Goal: Task Accomplishment & Management: Manage account settings

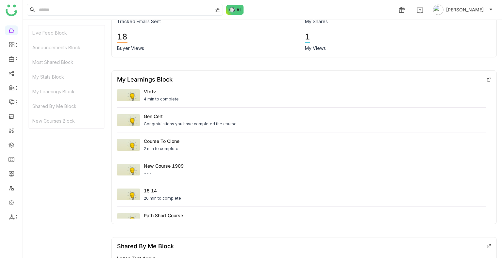
scroll to position [577, 0]
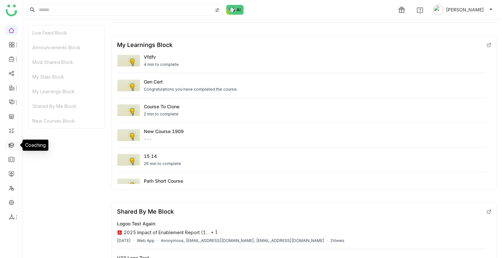
click at [13, 143] on link at bounding box center [11, 145] width 6 height 6
click at [13, 142] on link at bounding box center [11, 145] width 6 height 6
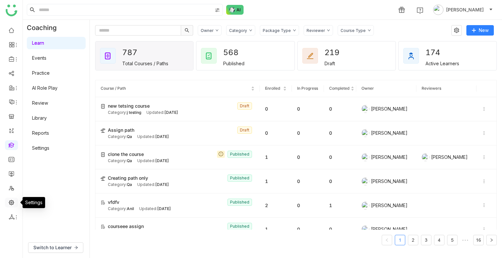
click at [13, 203] on link at bounding box center [11, 203] width 6 height 6
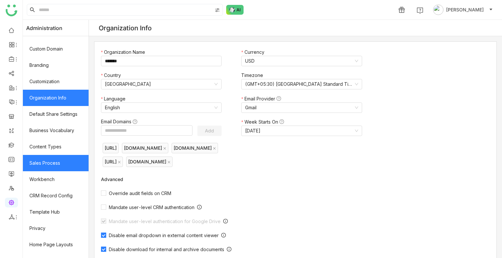
scroll to position [88, 0]
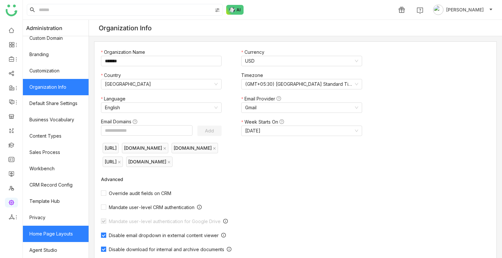
click at [56, 239] on link "Home Page Layouts" at bounding box center [56, 234] width 66 height 16
click at [56, 238] on link "Home Page Layouts" at bounding box center [56, 234] width 66 height 16
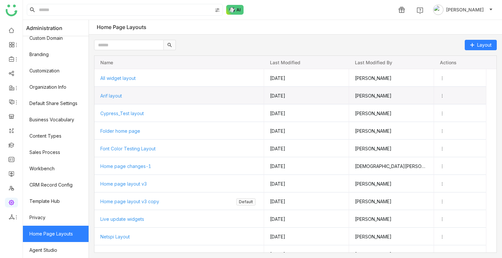
click at [121, 97] on span "Arif layout" at bounding box center [111, 96] width 22 height 6
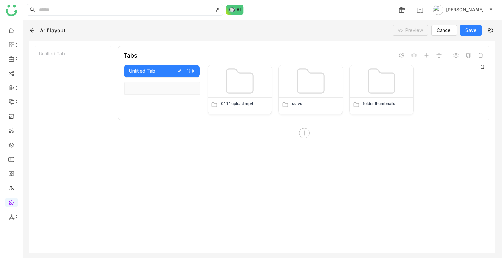
click at [482, 65] on icon at bounding box center [482, 67] width 5 height 5
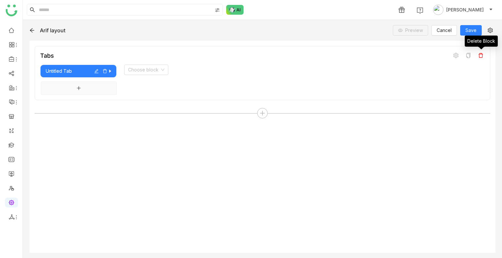
click at [481, 55] on icon at bounding box center [480, 55] width 5 height 5
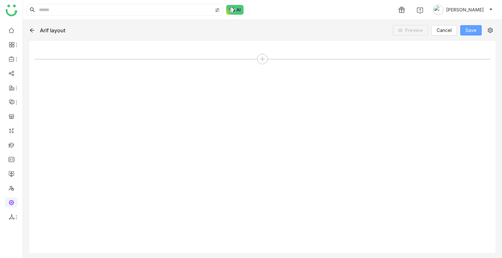
click at [477, 29] on button "Save" at bounding box center [471, 30] width 22 height 10
click at [266, 58] on div at bounding box center [262, 59] width 10 height 10
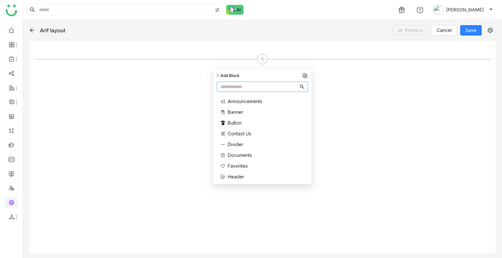
click at [264, 91] on nz-input-group at bounding box center [262, 87] width 91 height 10
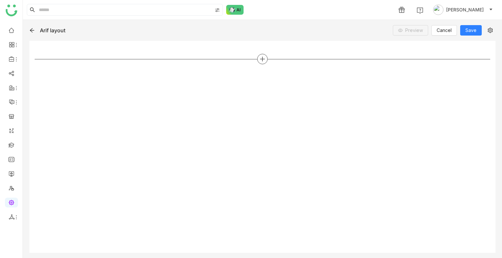
click at [261, 58] on icon at bounding box center [262, 59] width 6 height 6
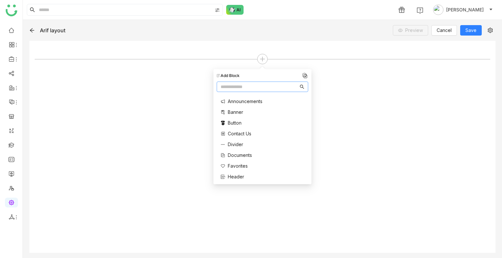
type input "*"
type input "**"
click at [254, 100] on div "Documents" at bounding box center [243, 101] width 44 height 7
click at [234, 103] on span "Documents" at bounding box center [240, 101] width 24 height 7
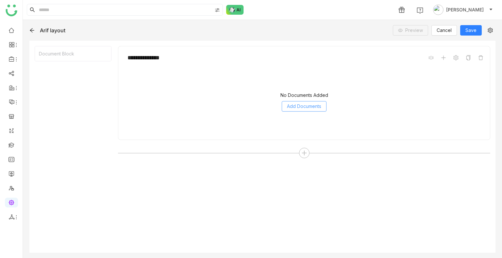
click at [309, 107] on span "Add Documents" at bounding box center [304, 106] width 34 height 7
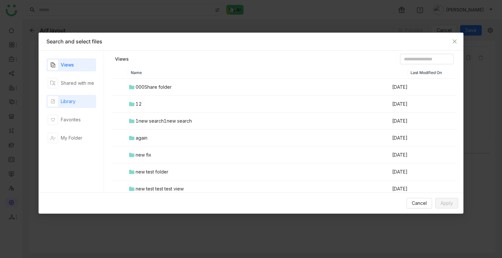
click at [63, 106] on div "Library" at bounding box center [62, 101] width 28 height 10
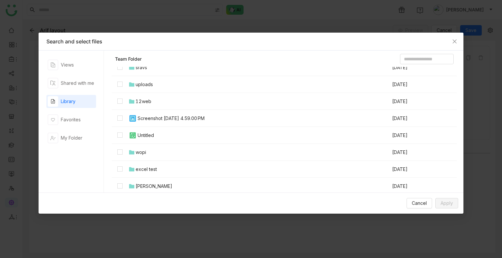
scroll to position [98, 0]
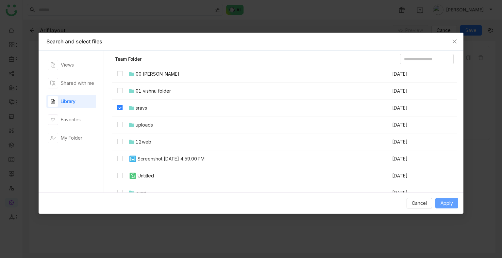
click at [444, 204] on span "Apply" at bounding box center [446, 203] width 12 height 7
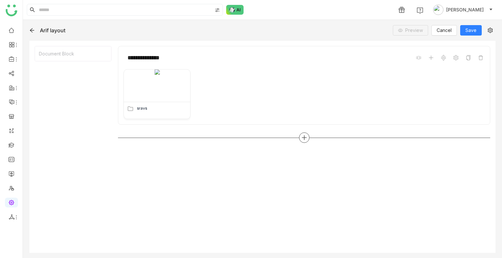
click at [301, 139] on icon at bounding box center [304, 138] width 6 height 6
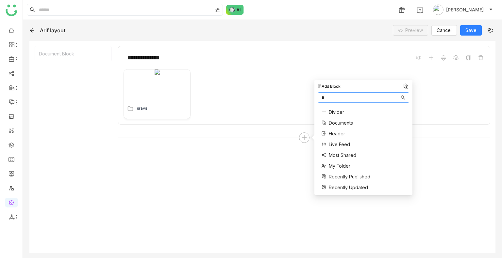
type input "*"
click at [341, 121] on span "Documents" at bounding box center [341, 123] width 24 height 7
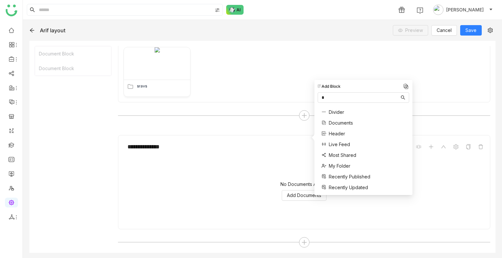
scroll to position [23, 0]
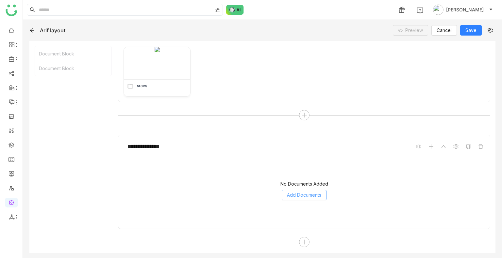
click at [305, 196] on span "Add Documents" at bounding box center [304, 195] width 34 height 7
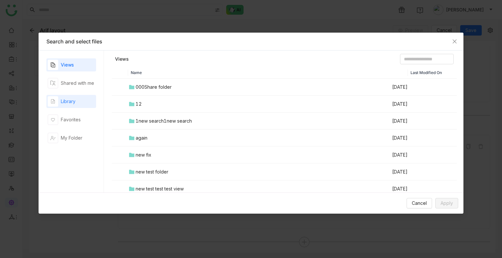
click at [80, 98] on div "Library" at bounding box center [71, 101] width 50 height 13
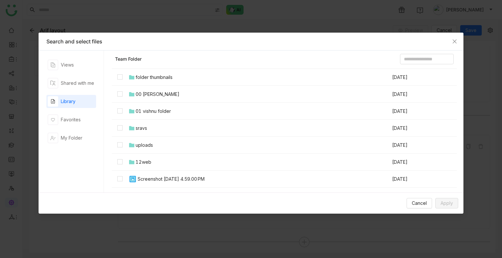
scroll to position [65, 0]
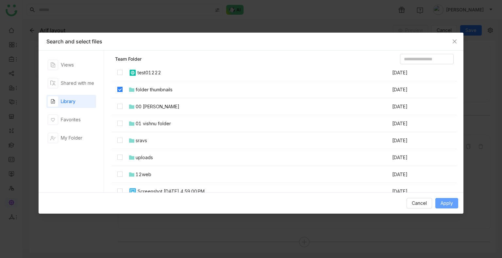
click at [451, 200] on button "Apply" at bounding box center [446, 203] width 23 height 10
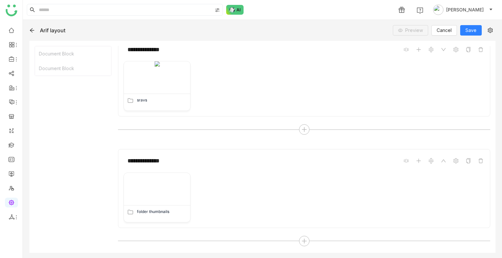
scroll to position [7, 0]
click at [472, 30] on span "Save" at bounding box center [470, 30] width 11 height 7
click at [302, 242] on icon at bounding box center [304, 242] width 5 height 1
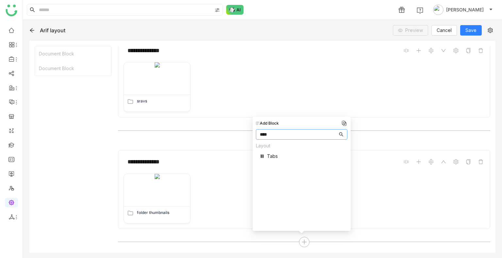
type input "****"
click at [277, 158] on span "Tabs" at bounding box center [272, 156] width 11 height 7
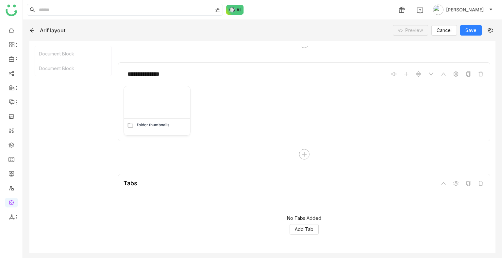
scroll to position [129, 0]
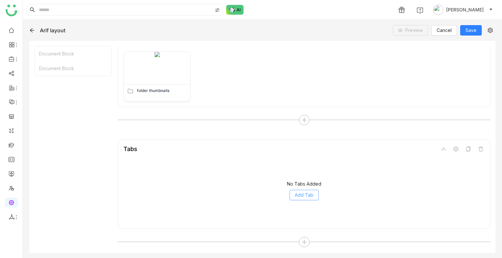
click at [301, 193] on span "Add Tab" at bounding box center [304, 195] width 19 height 7
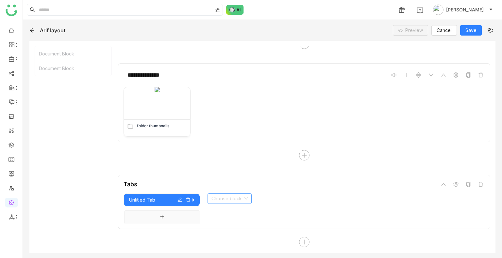
click at [229, 198] on input at bounding box center [227, 199] width 32 height 10
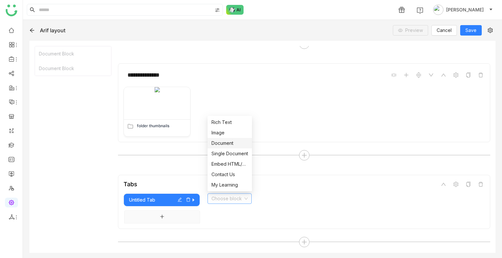
click at [225, 142] on div "Document" at bounding box center [229, 143] width 37 height 7
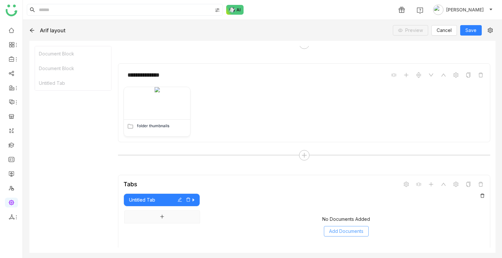
click at [356, 232] on span "Add Documents" at bounding box center [346, 231] width 34 height 7
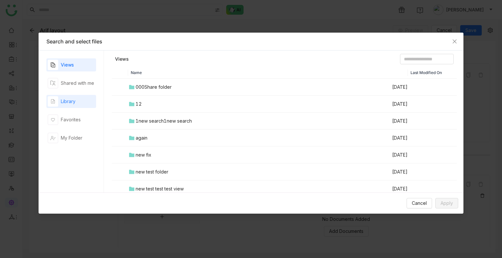
click at [72, 100] on div "Library" at bounding box center [68, 101] width 15 height 7
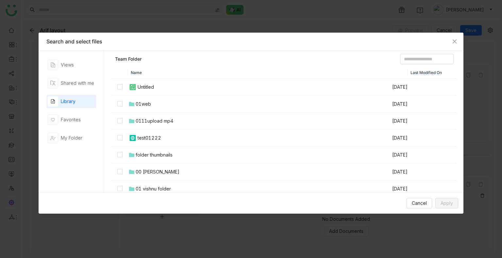
click at [153, 156] on div "folder thumbnails" at bounding box center [154, 155] width 37 height 7
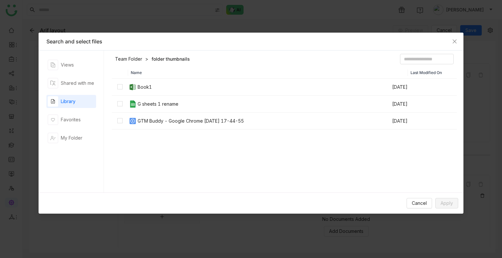
click at [126, 58] on link "Team Folder" at bounding box center [128, 59] width 27 height 7
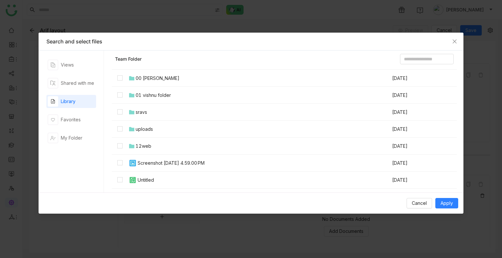
scroll to position [98, 0]
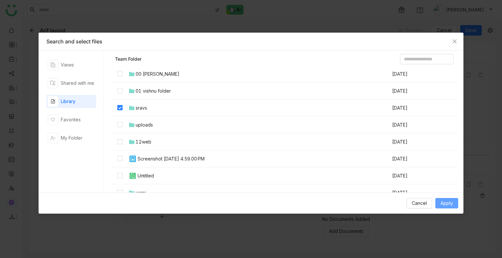
click at [440, 202] on span "Apply" at bounding box center [446, 203] width 12 height 7
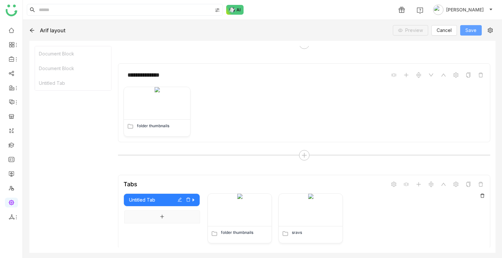
click at [468, 26] on button "Save" at bounding box center [471, 30] width 22 height 10
click at [14, 59] on icon at bounding box center [16, 59] width 5 height 5
click at [29, 94] on link "Library" at bounding box center [45, 96] width 42 height 5
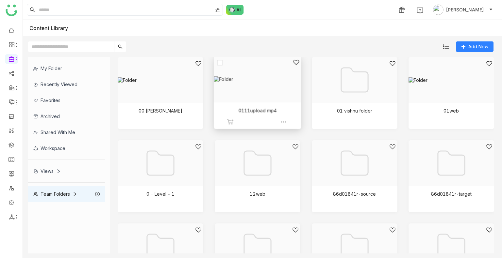
click at [259, 85] on div at bounding box center [255, 87] width 76 height 57
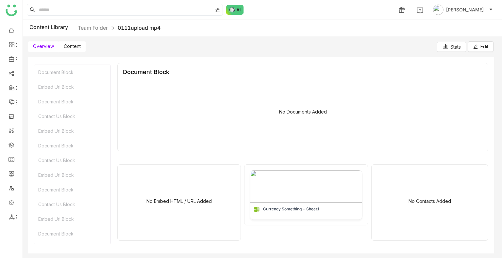
click at [75, 44] on span "Content" at bounding box center [72, 46] width 17 height 6
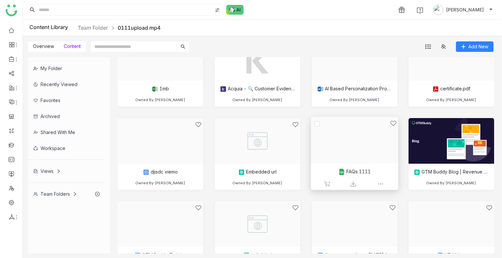
scroll to position [51, 0]
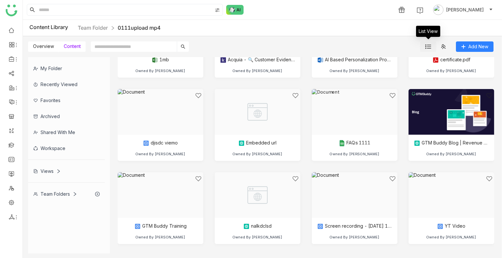
click at [430, 46] on img at bounding box center [428, 47] width 6 height 6
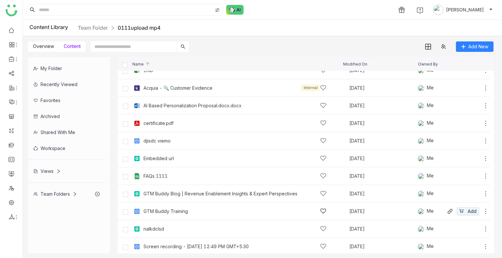
scroll to position [0, 0]
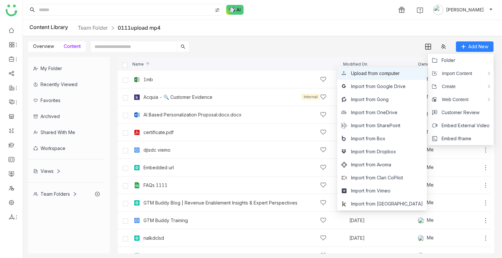
click at [382, 72] on span "Upload from computer" at bounding box center [375, 73] width 49 height 7
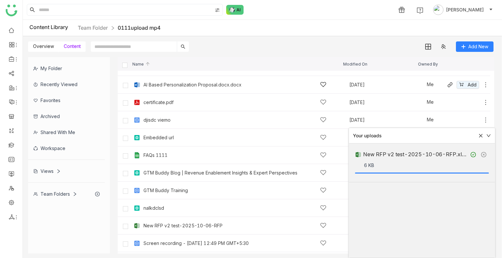
scroll to position [46, 0]
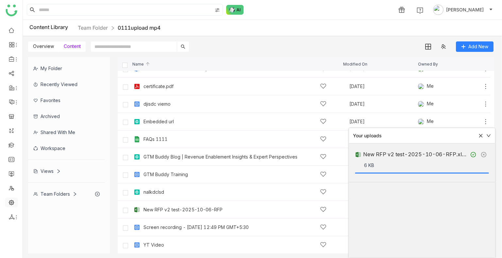
click at [10, 201] on link at bounding box center [11, 203] width 6 height 6
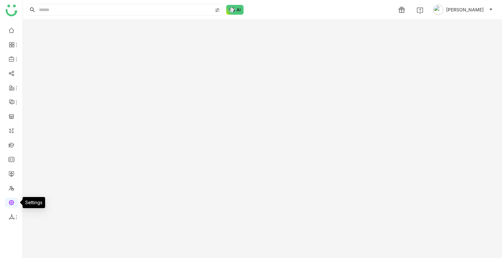
click at [10, 201] on link at bounding box center [11, 203] width 6 height 6
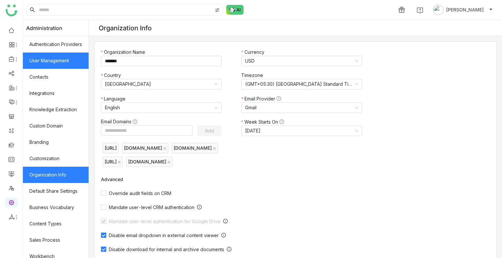
click at [40, 61] on link "User Management" at bounding box center [56, 61] width 66 height 16
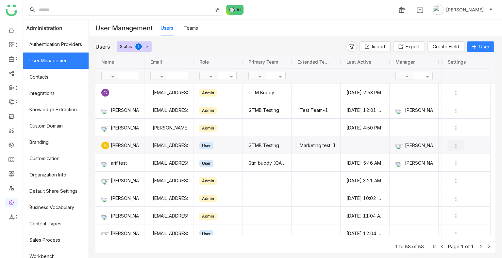
click at [455, 147] on img "Press SPACE to select this row." at bounding box center [456, 146] width 7 height 7
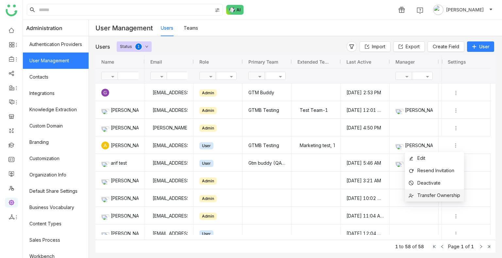
click at [433, 193] on span "Transfer Ownership" at bounding box center [438, 196] width 43 height 6
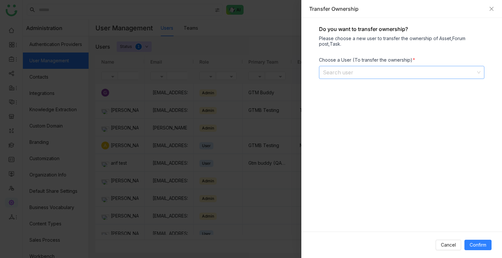
click at [351, 69] on input at bounding box center [399, 72] width 153 height 12
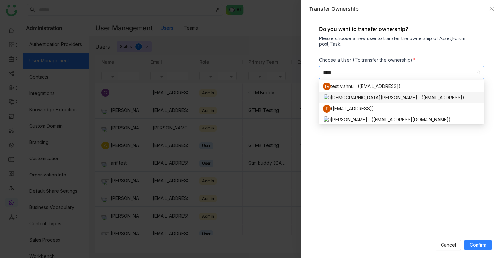
type input "****"
click at [346, 98] on div "Vishnu Vardhan (vishnuv@gtmbuddy.ai)" at bounding box center [401, 98] width 157 height 8
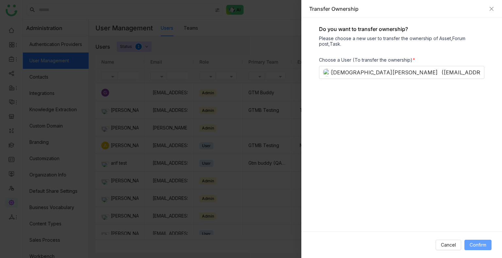
click at [474, 245] on span "Confirm" at bounding box center [478, 245] width 17 height 7
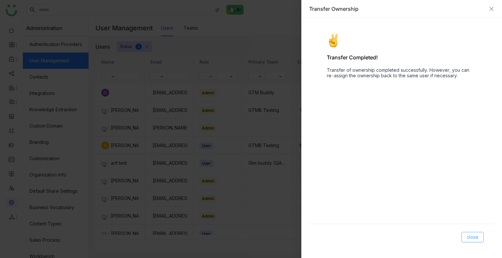
click at [476, 236] on span "close" at bounding box center [473, 237] width 12 height 7
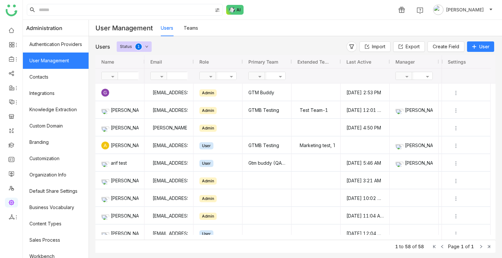
drag, startPoint x: 442, startPoint y: 58, endPoint x: 471, endPoint y: 59, distance: 29.1
click at [471, 59] on div "Settings" at bounding box center [466, 61] width 49 height 13
drag, startPoint x: 442, startPoint y: 60, endPoint x: 467, endPoint y: 61, distance: 24.8
click at [467, 61] on div "Settings" at bounding box center [466, 61] width 49 height 13
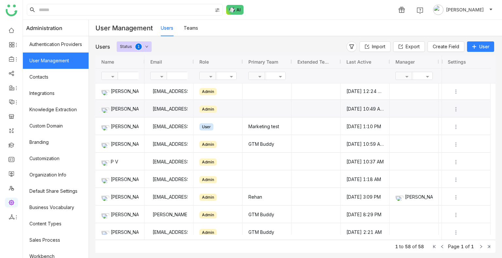
scroll to position [425, 0]
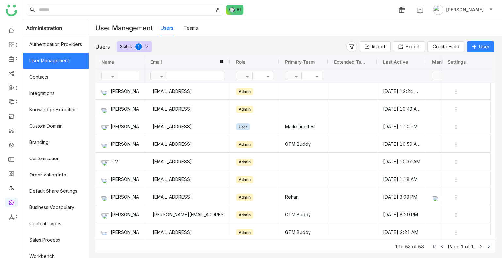
drag, startPoint x: 198, startPoint y: 63, endPoint x: 234, endPoint y: 62, distance: 36.6
click at [231, 62] on div at bounding box center [230, 61] width 3 height 13
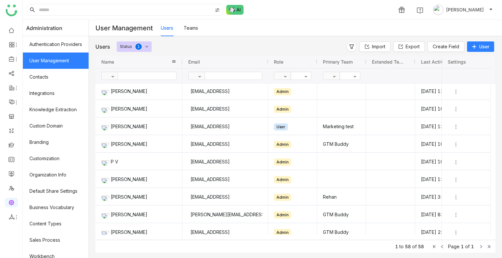
drag, startPoint x: 149, startPoint y: 60, endPoint x: 187, endPoint y: 66, distance: 38.4
click at [184, 66] on div at bounding box center [182, 61] width 3 height 13
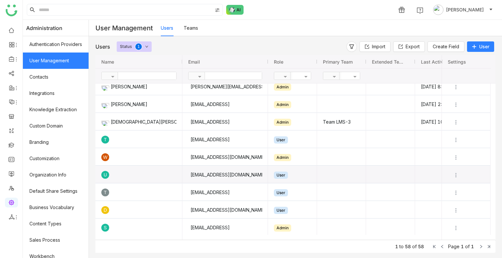
scroll to position [871, 0]
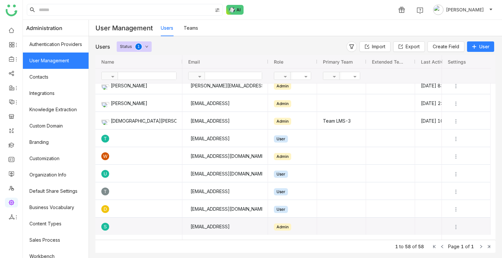
click at [108, 226] on div "S" at bounding box center [105, 227] width 8 height 8
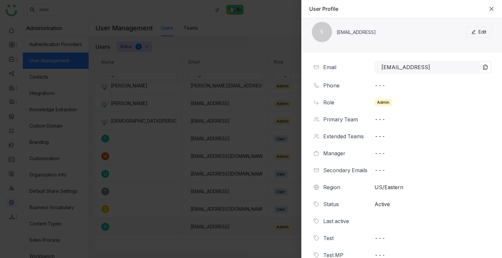
scroll to position [16, 0]
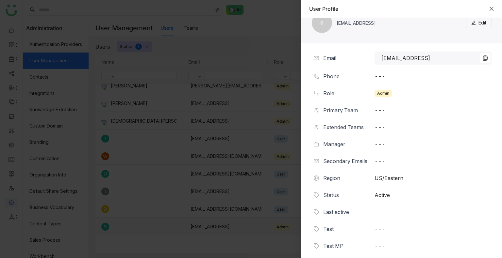
click at [494, 9] on div "User Profile" at bounding box center [401, 9] width 201 height 18
click at [491, 9] on icon "Close" at bounding box center [491, 9] width 4 height 4
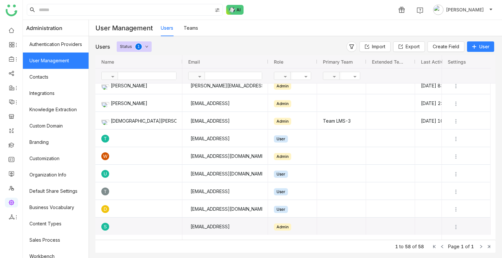
scroll to position [0, 0]
click at [109, 207] on div "D" at bounding box center [105, 210] width 8 height 8
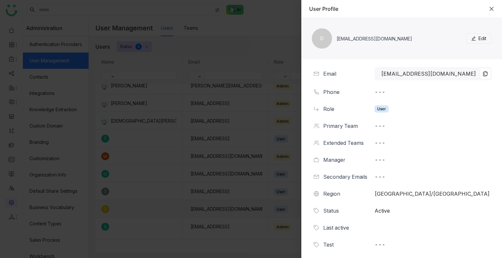
click at [493, 10] on icon "Close" at bounding box center [491, 8] width 5 height 5
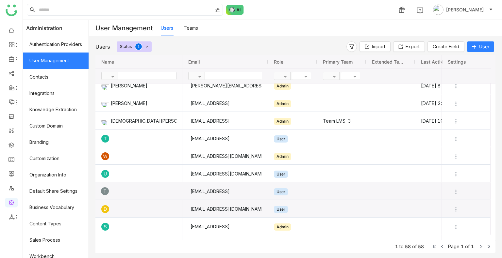
click at [109, 189] on div "T" at bounding box center [105, 192] width 8 height 8
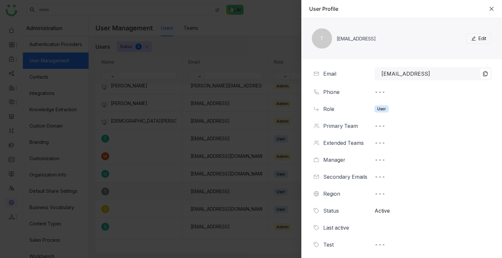
click at [491, 10] on icon "Close" at bounding box center [491, 8] width 5 height 5
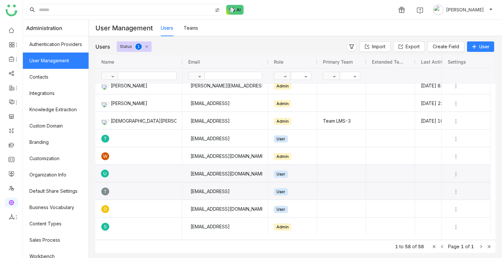
click at [109, 174] on div "U" at bounding box center [105, 174] width 8 height 8
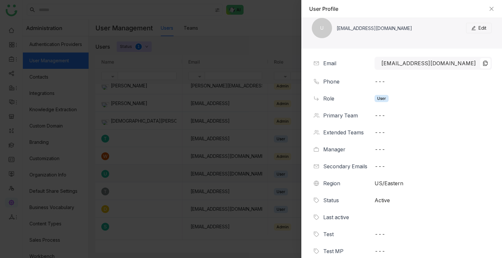
scroll to position [16, 0]
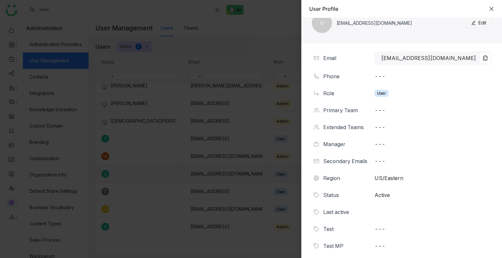
click at [491, 9] on icon "Close" at bounding box center [491, 9] width 4 height 4
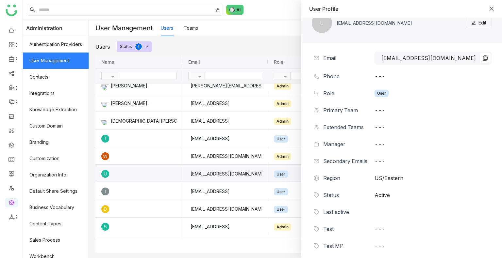
scroll to position [0, 0]
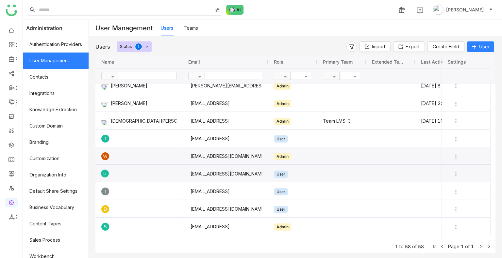
click at [109, 155] on div "W" at bounding box center [105, 157] width 8 height 8
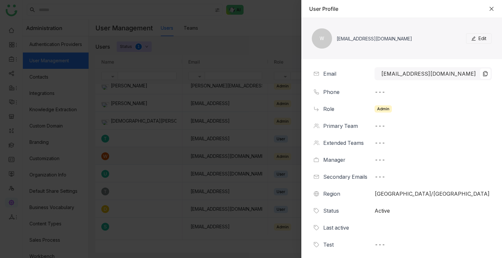
click at [492, 8] on icon "Close" at bounding box center [491, 8] width 5 height 5
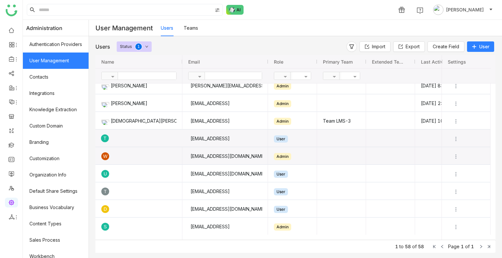
click at [109, 138] on div "T" at bounding box center [105, 139] width 8 height 8
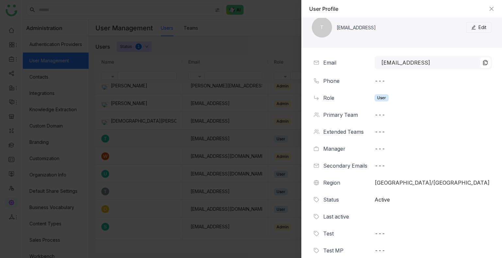
scroll to position [16, 0]
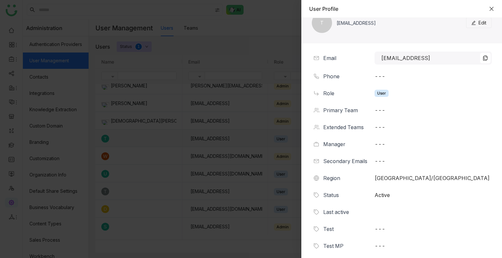
click at [493, 8] on icon "Close" at bounding box center [491, 8] width 5 height 5
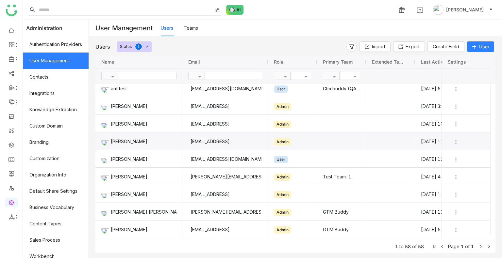
scroll to position [0, 0]
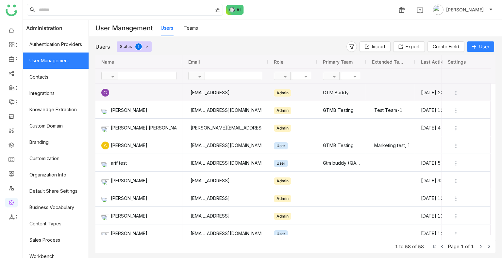
click at [109, 91] on div "G" at bounding box center [105, 93] width 8 height 8
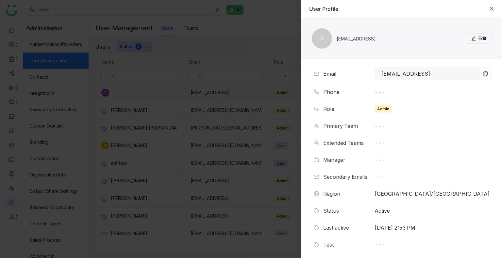
click at [491, 7] on icon "Close" at bounding box center [491, 8] width 5 height 5
